Goal: Information Seeking & Learning: Learn about a topic

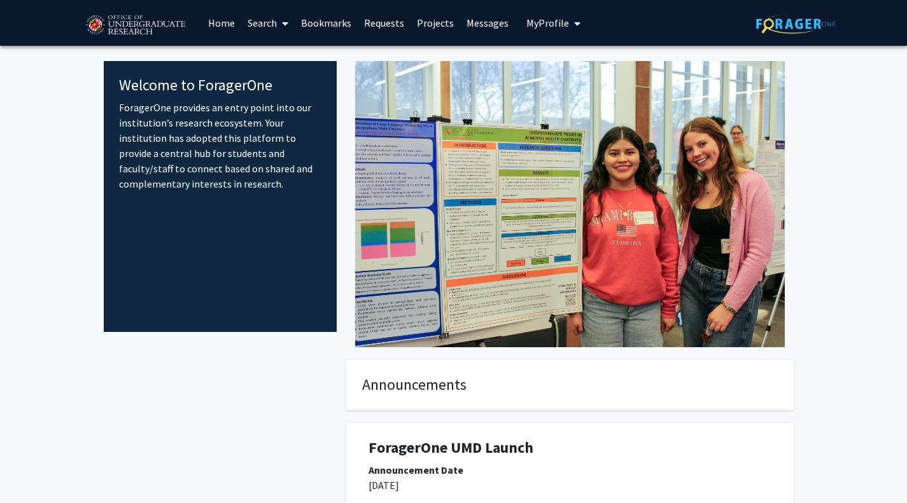
click at [251, 19] on link "Search" at bounding box center [267, 23] width 53 height 45
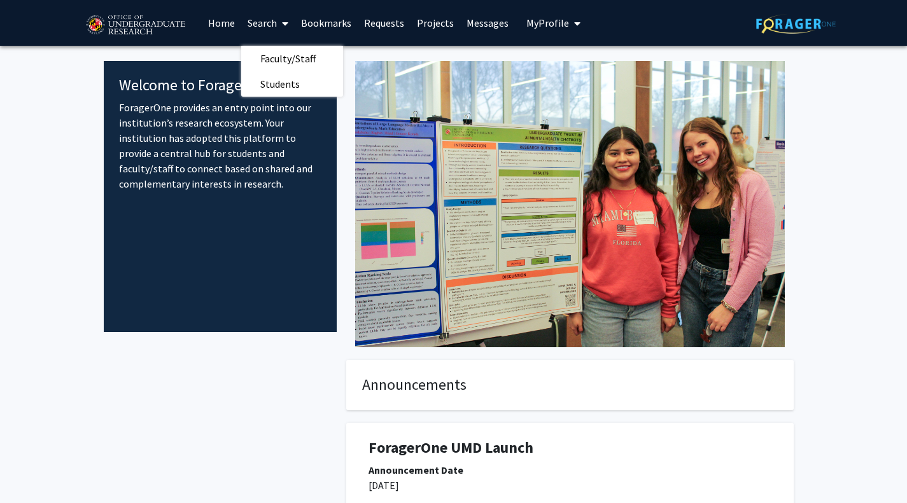
click at [260, 19] on link "Search" at bounding box center [267, 23] width 53 height 45
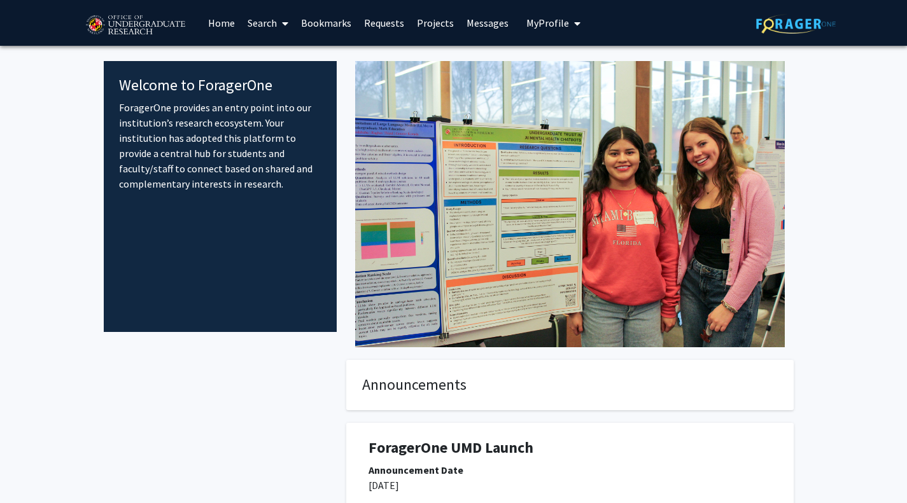
click at [260, 19] on link "Search" at bounding box center [267, 23] width 53 height 45
click at [284, 55] on span "Faculty/Staff" at bounding box center [288, 58] width 94 height 25
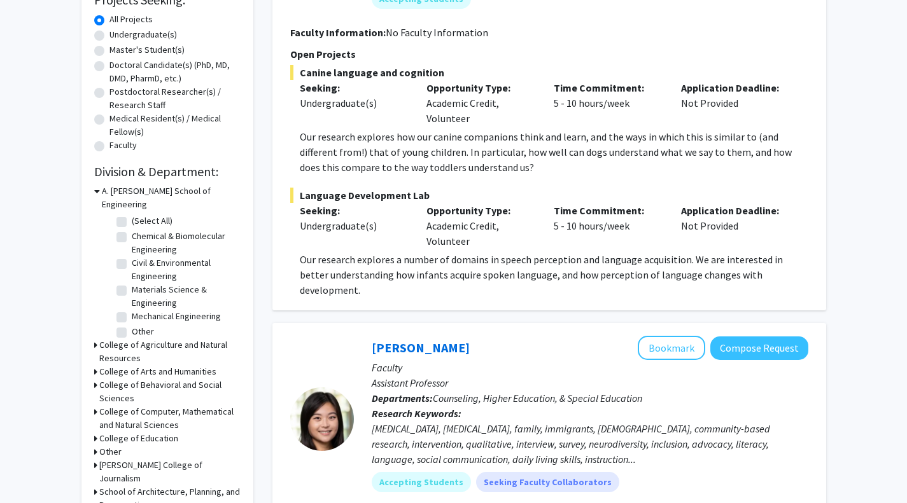
scroll to position [229, 0]
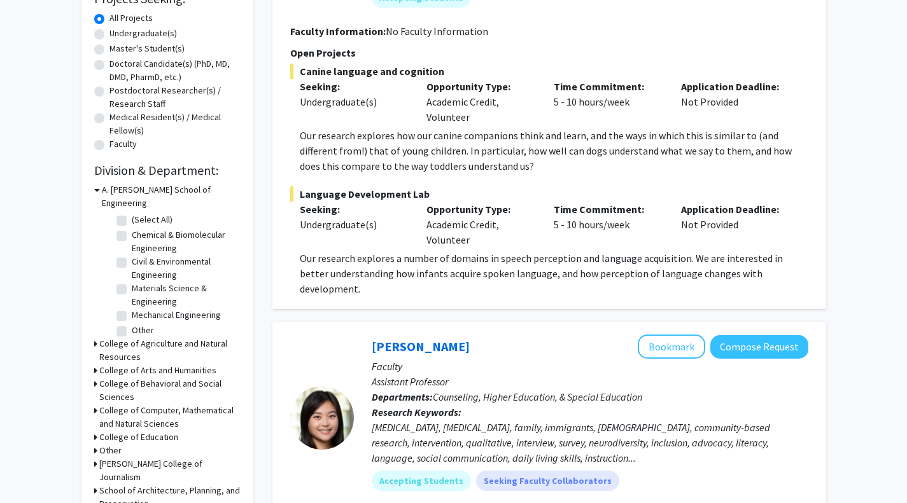
click at [122, 213] on fg-checkbox "(Select All) (Select All)" at bounding box center [176, 220] width 121 height 15
click at [132, 213] on label "(Select All)" at bounding box center [152, 219] width 41 height 13
click at [132, 213] on input "(Select All)" at bounding box center [136, 217] width 8 height 8
checkbox input "true"
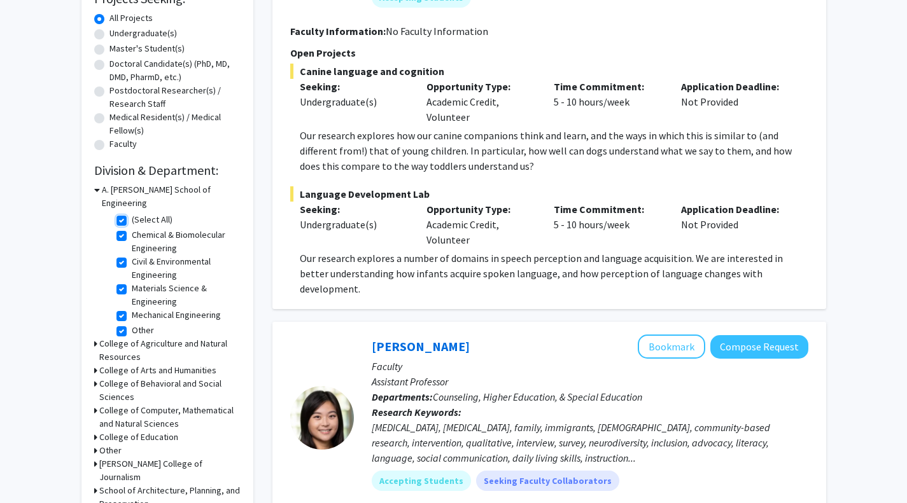
checkbox input "true"
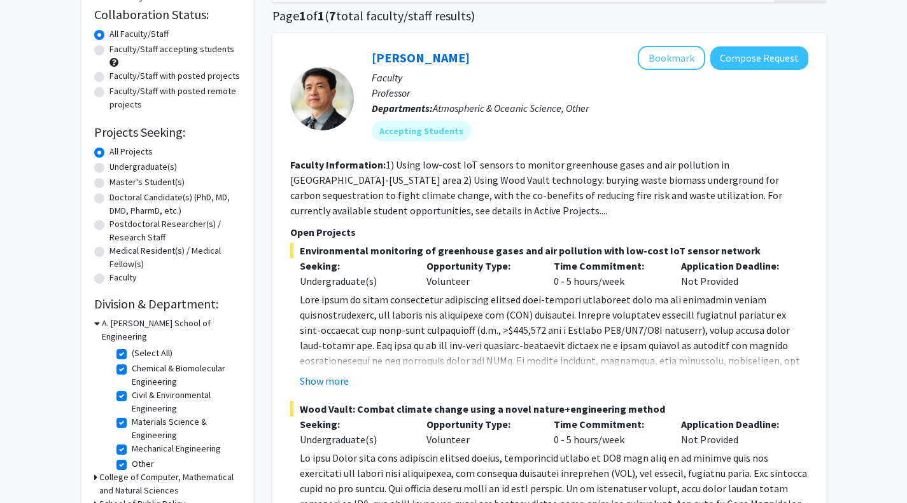
scroll to position [99, 0]
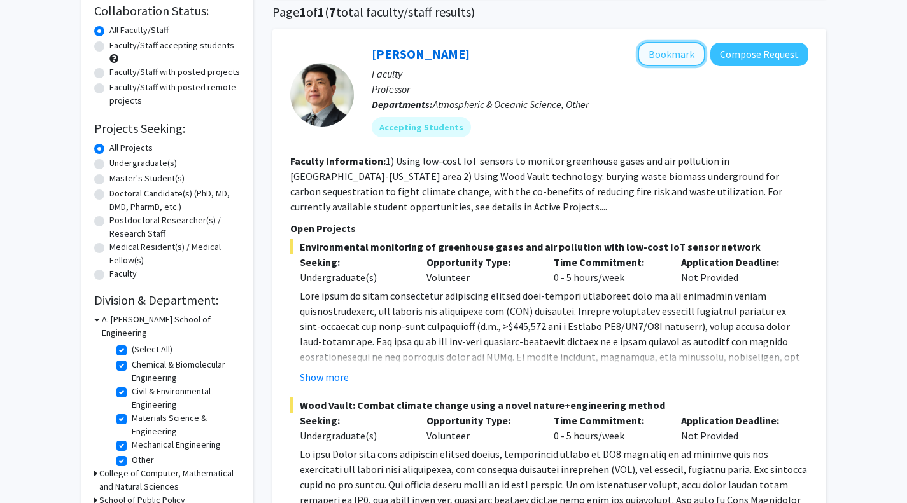
click at [690, 45] on button "Bookmark" at bounding box center [671, 54] width 67 height 24
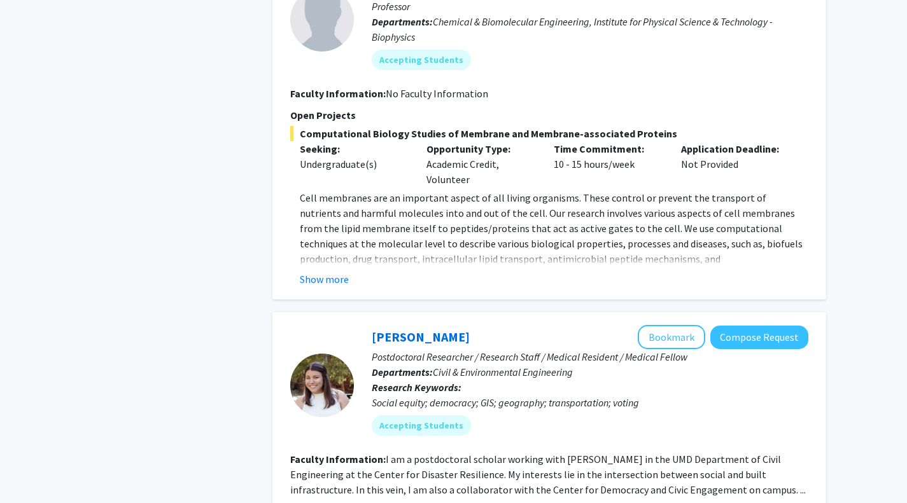
scroll to position [722, 0]
click at [347, 281] on button "Show more" at bounding box center [324, 278] width 49 height 15
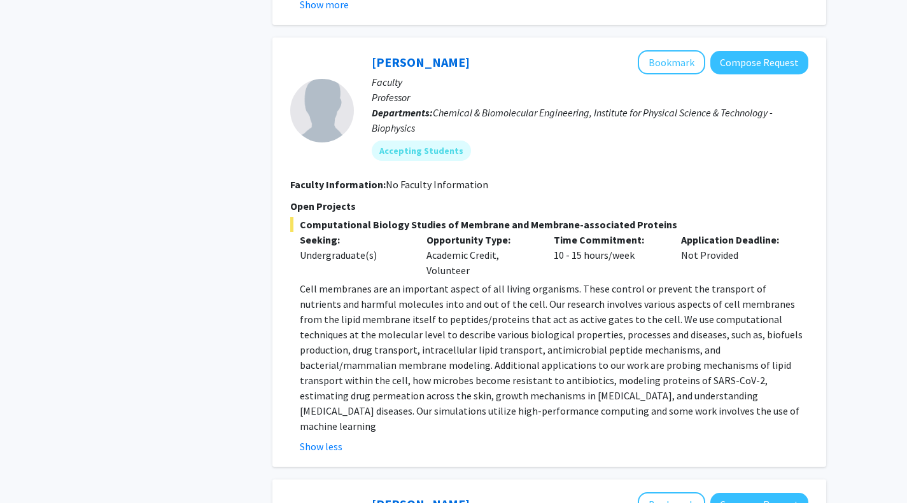
scroll to position [630, 0]
click at [428, 59] on link "[PERSON_NAME]" at bounding box center [421, 63] width 98 height 16
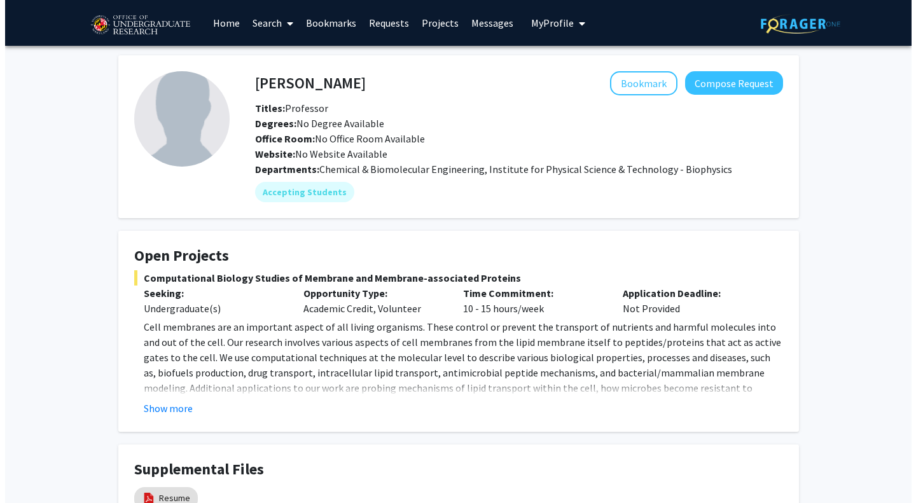
scroll to position [115, 0]
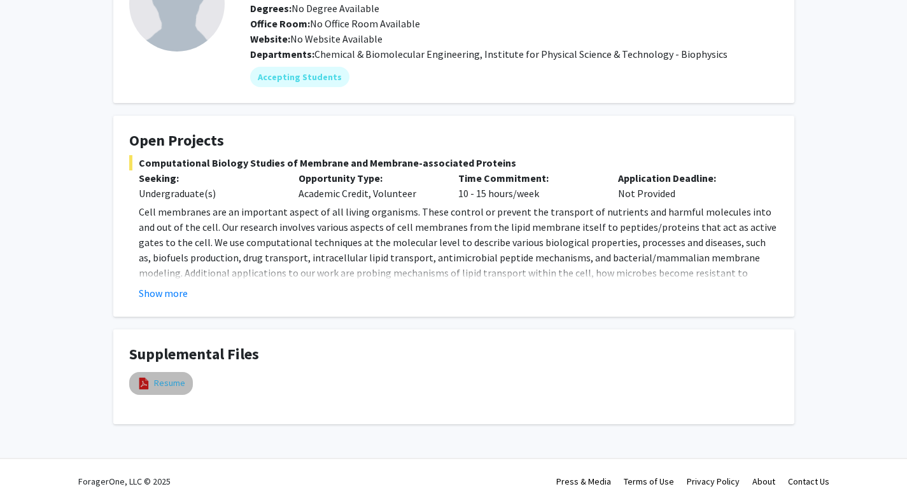
click at [168, 383] on link "Resume" at bounding box center [169, 383] width 31 height 13
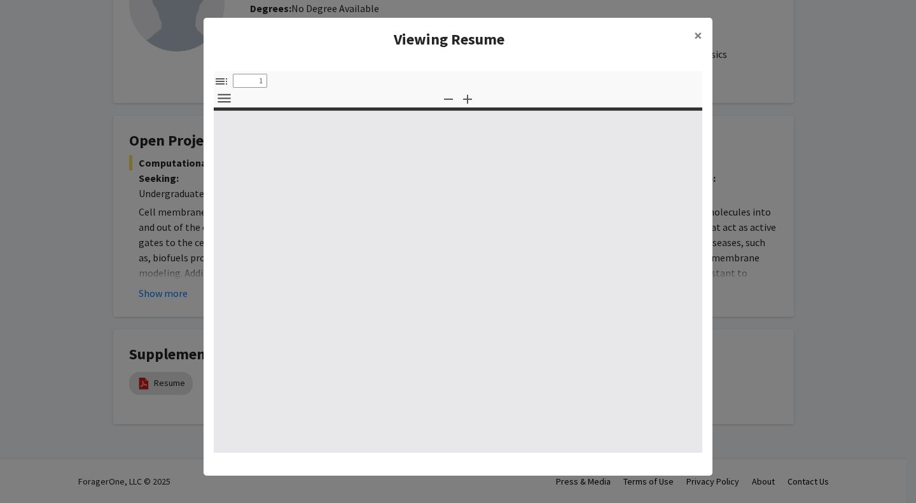
select select "custom"
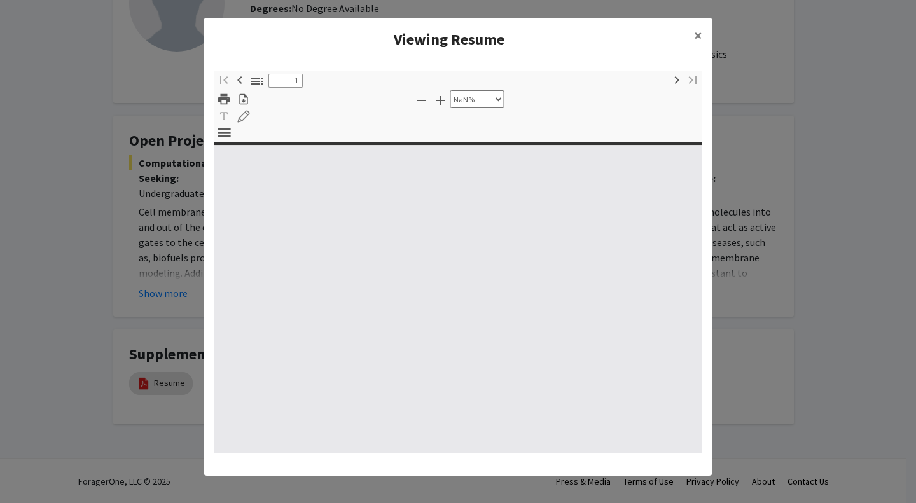
type input "0"
select select "custom"
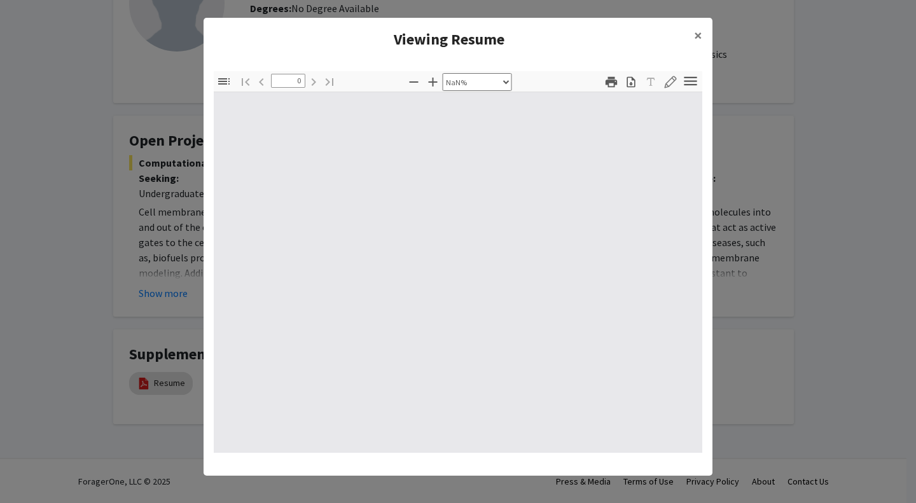
type input "1"
select select "auto"
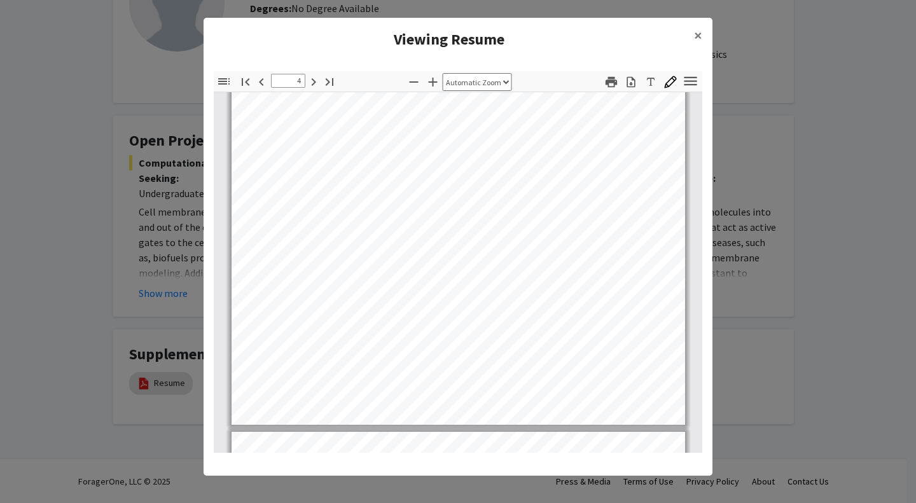
scroll to position [2234, 0]
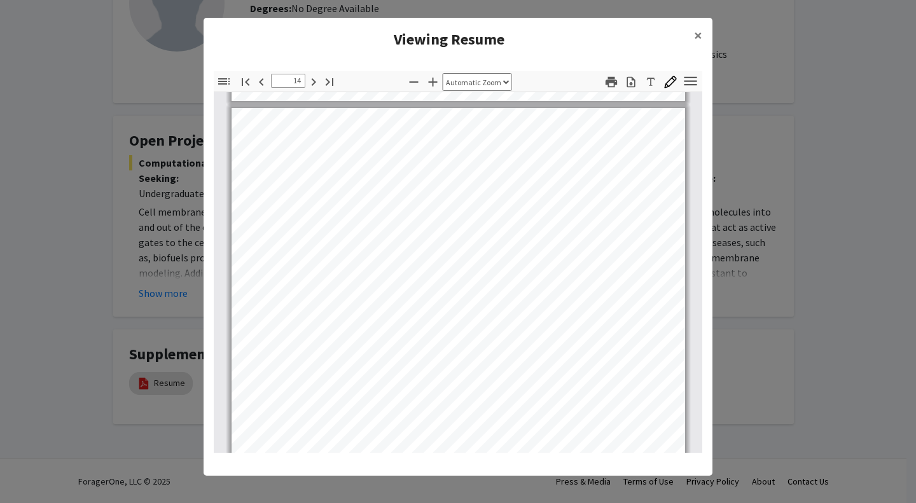
type input "15"
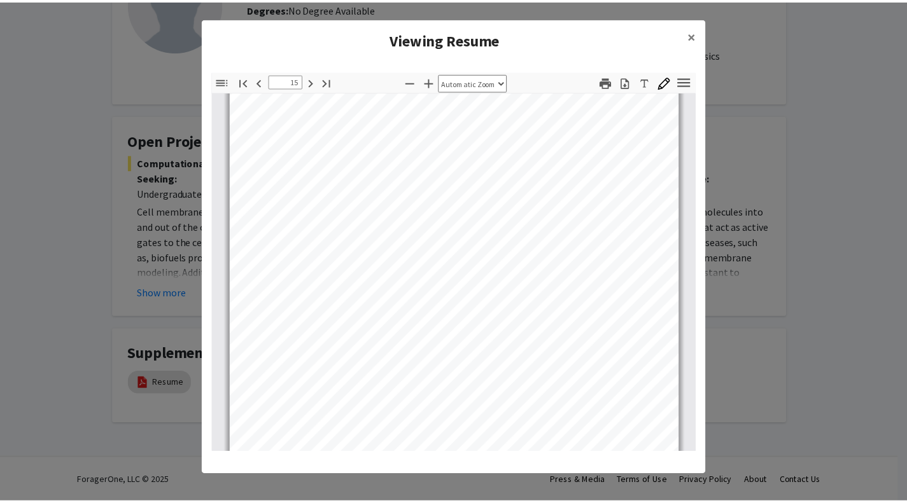
scroll to position [8677, 0]
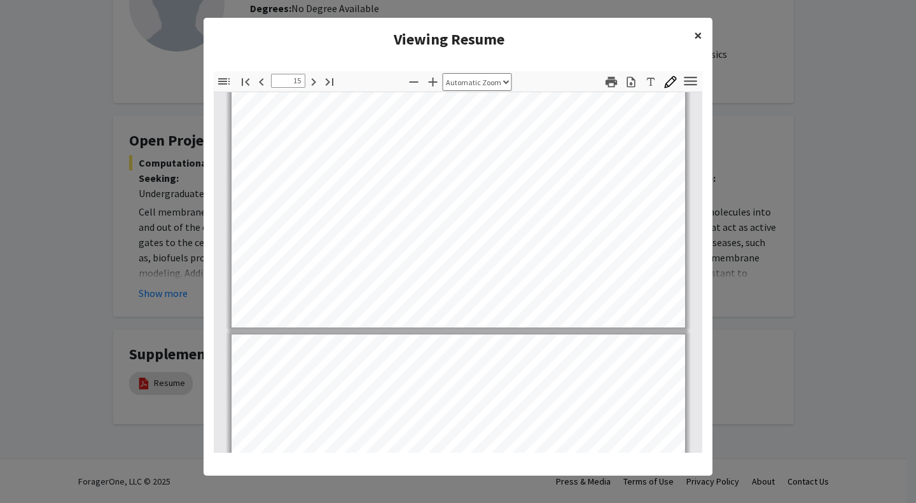
click at [694, 30] on span "×" at bounding box center [698, 35] width 8 height 20
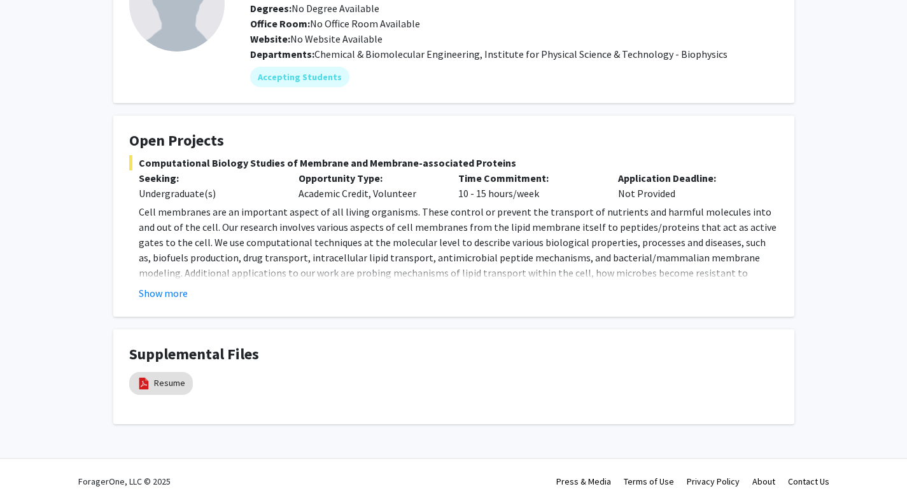
scroll to position [57, 0]
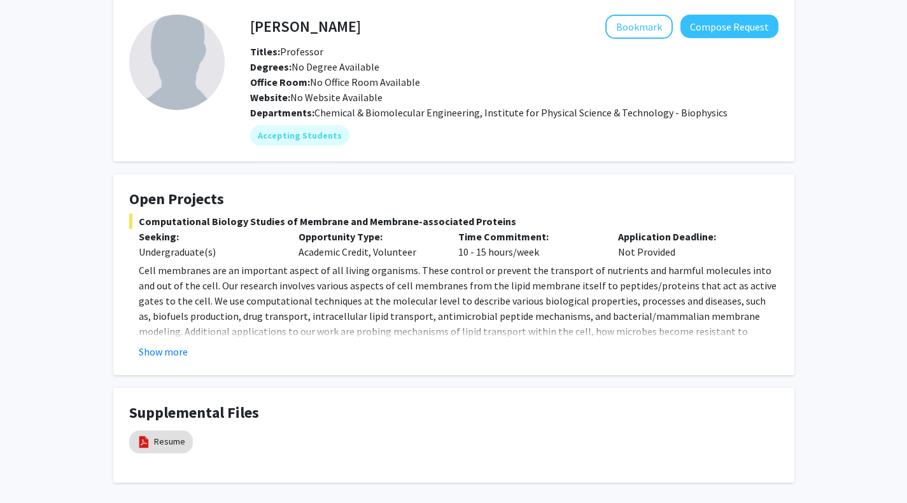
click at [169, 342] on fg-read-more "Cell membranes are an important aspect of all living organisms. These control o…" at bounding box center [453, 311] width 649 height 97
click at [163, 352] on button "Show more" at bounding box center [163, 351] width 49 height 15
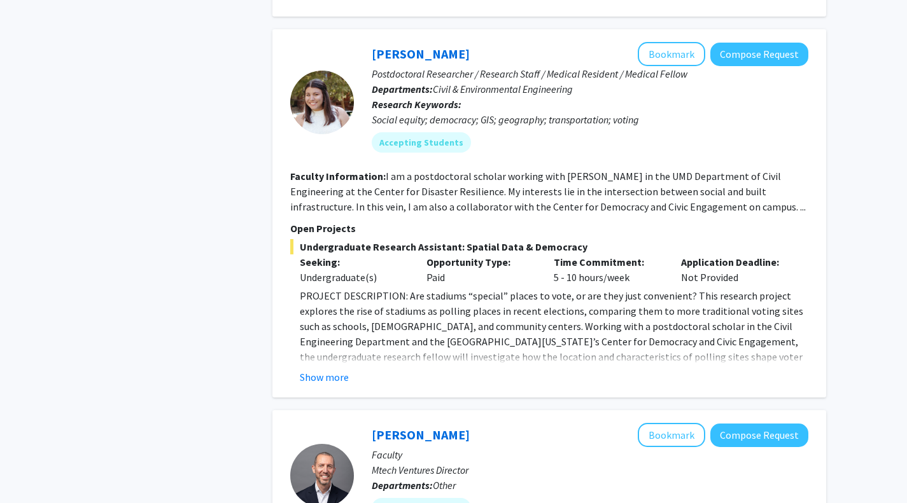
scroll to position [1006, 0]
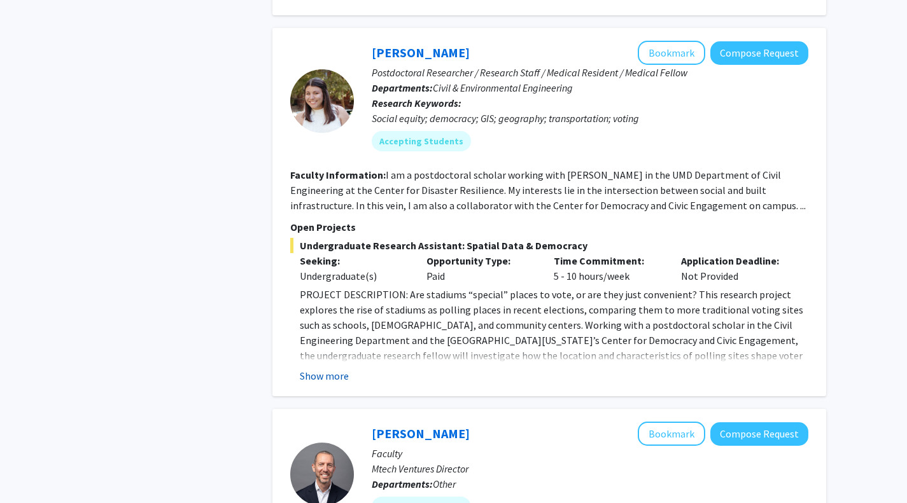
click at [333, 375] on button "Show more" at bounding box center [324, 375] width 49 height 15
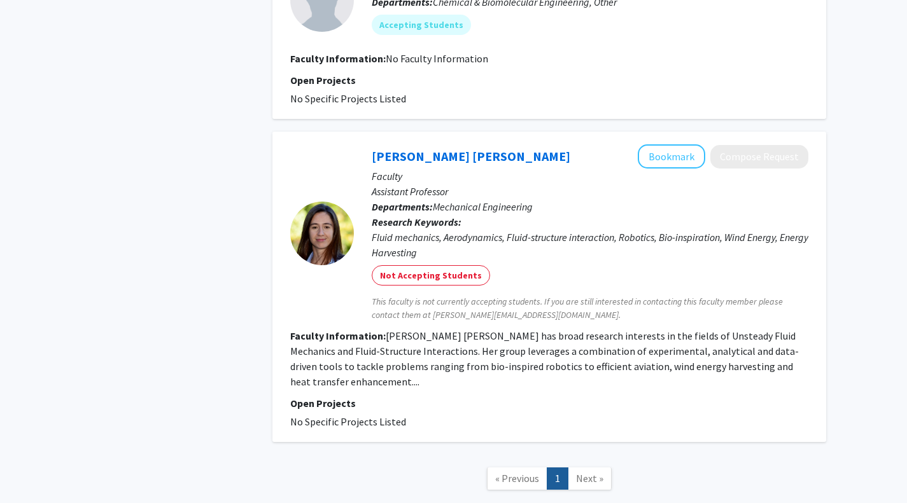
scroll to position [2145, 0]
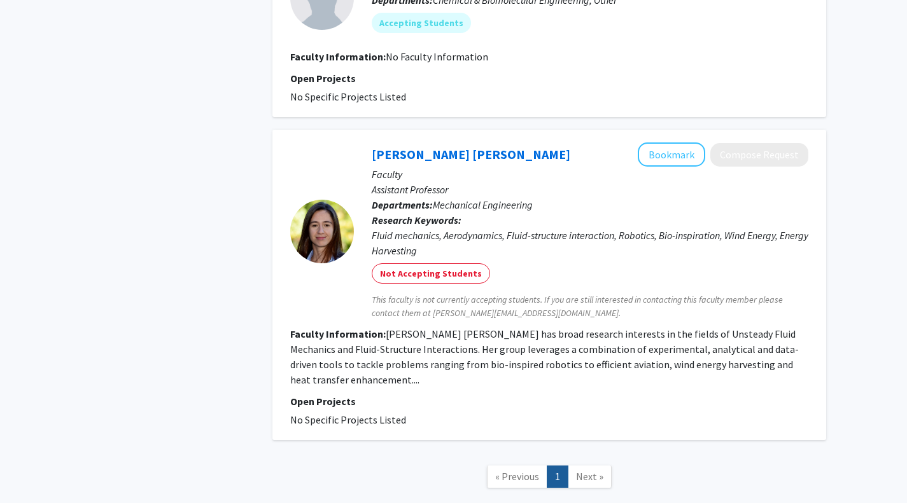
click at [347, 366] on fg-read-more "[PERSON_NAME] [PERSON_NAME] has broad research interests in the fields of Unste…" at bounding box center [544, 357] width 508 height 59
click at [360, 366] on section "Faculty Information: [PERSON_NAME] [PERSON_NAME] has broad research interests i…" at bounding box center [549, 356] width 518 height 61
click at [345, 366] on fg-read-more "[PERSON_NAME] [PERSON_NAME] has broad research interests in the fields of Unste…" at bounding box center [544, 357] width 508 height 59
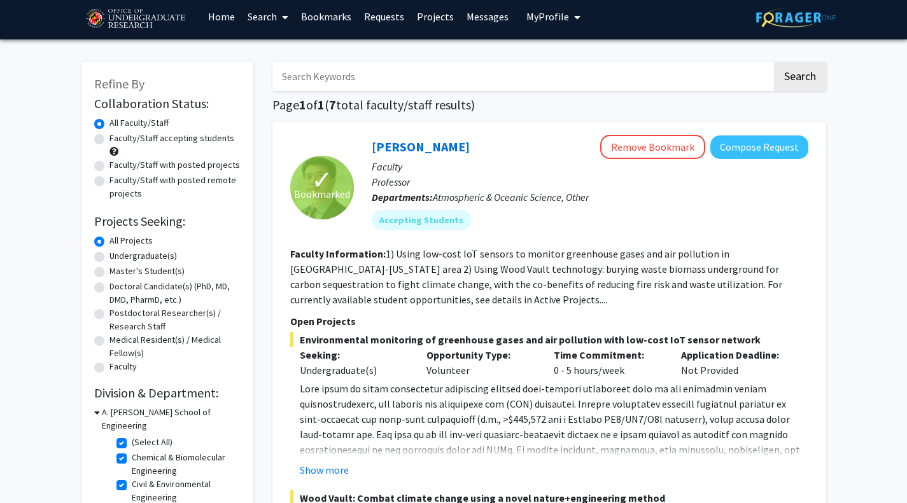
scroll to position [0, 0]
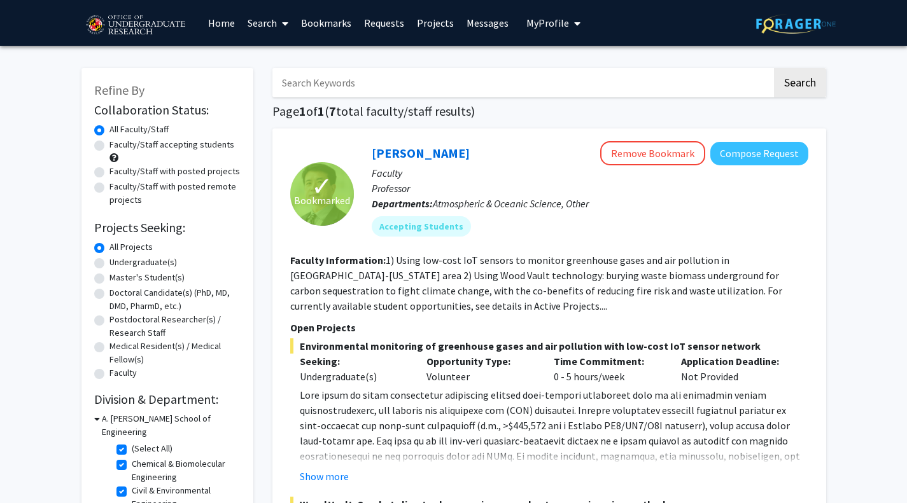
click at [99, 139] on div "Faculty/Staff accepting students" at bounding box center [167, 151] width 146 height 27
click at [109, 142] on label "Faculty/Staff accepting students" at bounding box center [171, 144] width 125 height 13
click at [109, 142] on input "Faculty/Staff accepting students" at bounding box center [113, 142] width 8 height 8
radio input "true"
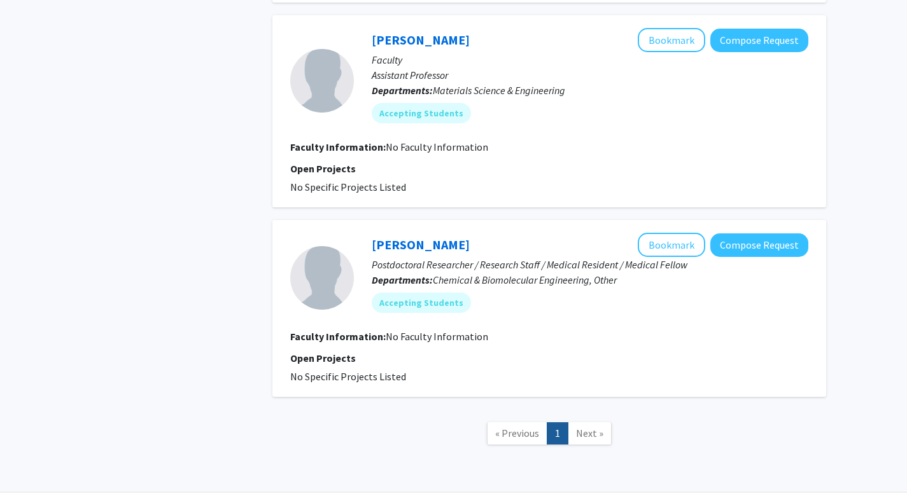
scroll to position [1639, 0]
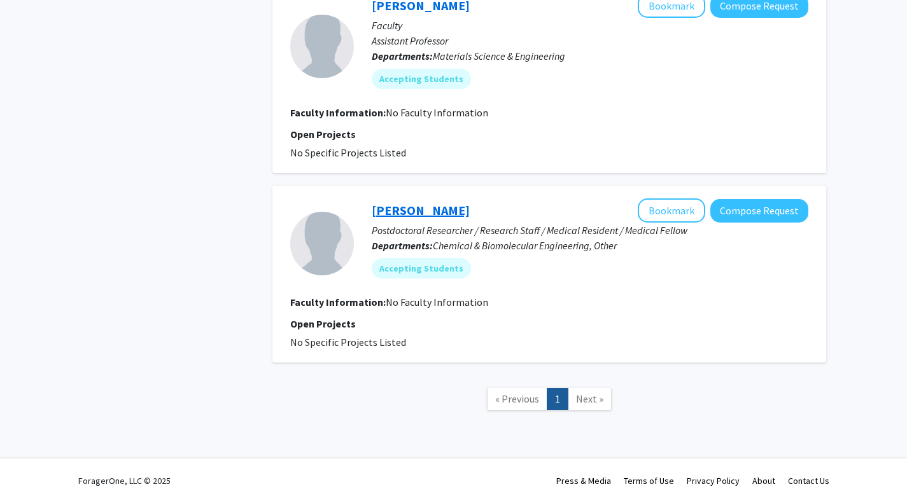
click at [419, 211] on link "[PERSON_NAME]" at bounding box center [421, 210] width 98 height 16
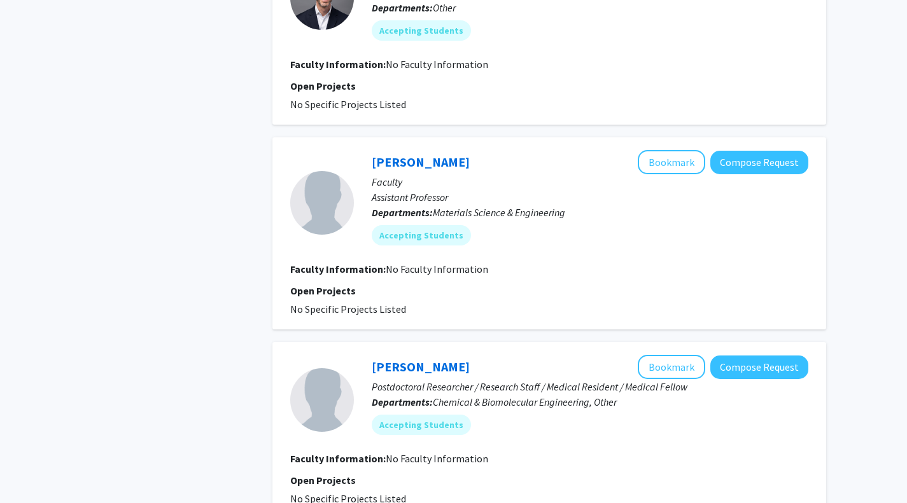
scroll to position [1486, 0]
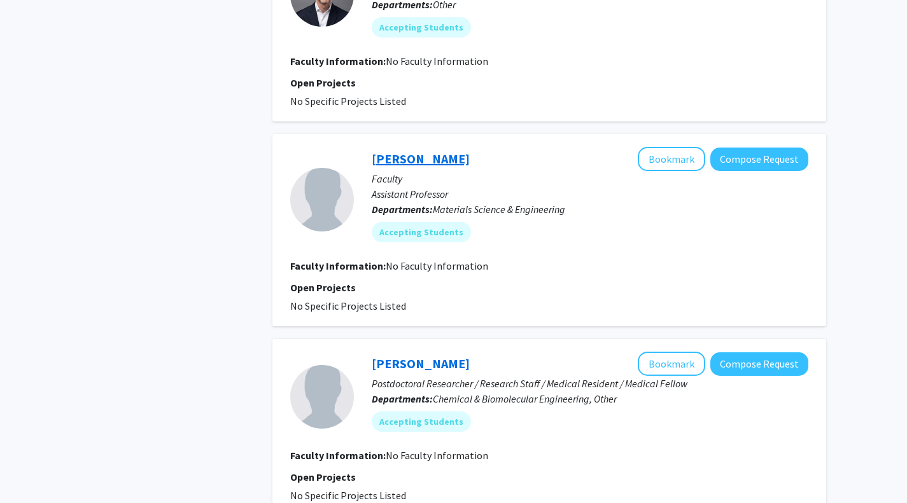
click at [411, 159] on link "[PERSON_NAME]" at bounding box center [421, 159] width 98 height 16
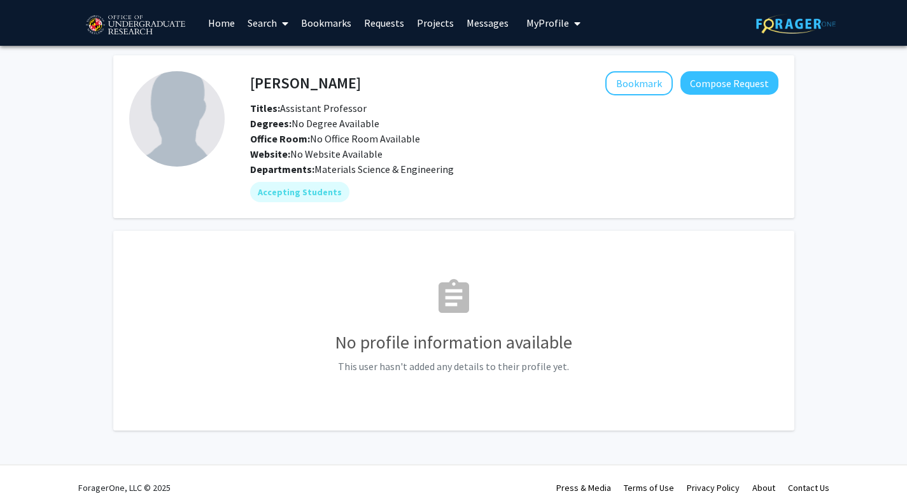
click at [314, 76] on h4 "[PERSON_NAME]" at bounding box center [305, 83] width 111 height 24
copy h4 "[PERSON_NAME]"
